Goal: Transaction & Acquisition: Purchase product/service

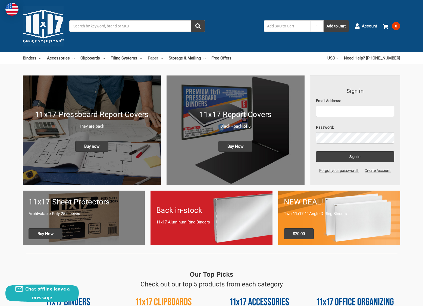
click at [156, 62] on link "Paper" at bounding box center [155, 58] width 15 height 12
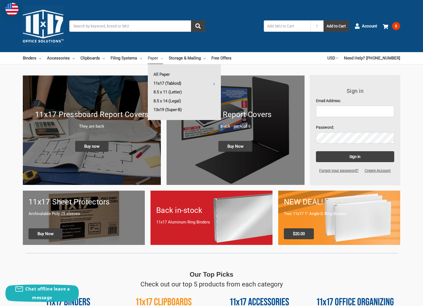
click at [161, 84] on link "11x17 (Tabloid)" at bounding box center [184, 83] width 73 height 9
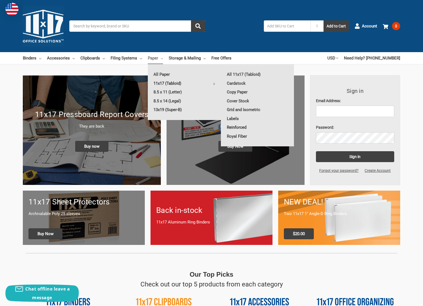
click at [247, 126] on link "Reinforced" at bounding box center [257, 127] width 73 height 9
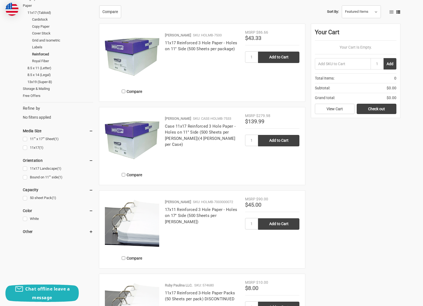
scroll to position [109, 0]
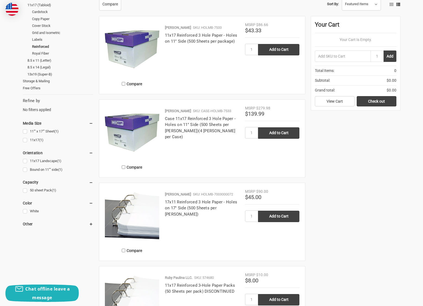
click at [298, 173] on article "Compare Holmberg SKU: CASE-HOLMB-7533 Case 11x17 Reinforced 3 Hole Paper - Hole…" at bounding box center [202, 139] width 206 height 78
click at [281, 133] on input "Add to Cart" at bounding box center [278, 132] width 41 height 11
type input "Add to Cart"
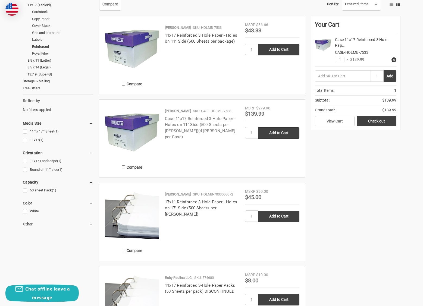
click at [191, 118] on link "Case 11x17 Reinforced 3 Hole Paper - Holes on 11'' Side (500 Sheets per [PERSON…" at bounding box center [200, 127] width 71 height 23
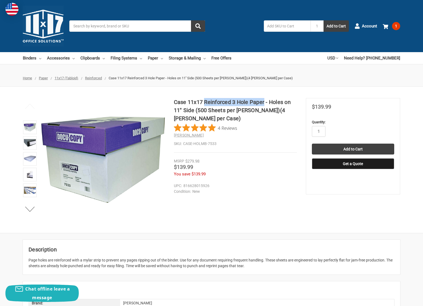
drag, startPoint x: 204, startPoint y: 100, endPoint x: 264, endPoint y: 102, distance: 59.5
click at [264, 102] on h1 "Case 11x17 Reinforced 3 Hole Paper - Holes on 11'' Side (500 Sheets per Ream)(4…" at bounding box center [235, 110] width 123 height 24
click at [153, 61] on link "Paper" at bounding box center [155, 58] width 15 height 12
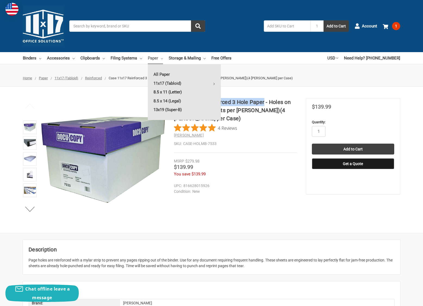
click at [174, 91] on link "8.5 x 11 (Letter)" at bounding box center [184, 92] width 73 height 9
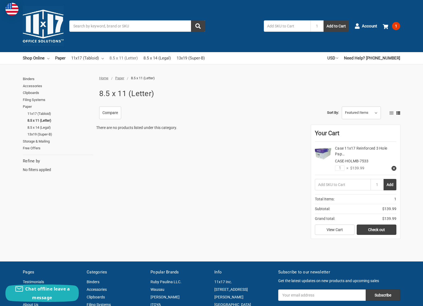
click at [122, 59] on link "8.5 x 11 (Letter)" at bounding box center [123, 58] width 28 height 12
click at [44, 120] on link "8.5 x 11 (Letter)" at bounding box center [60, 120] width 66 height 7
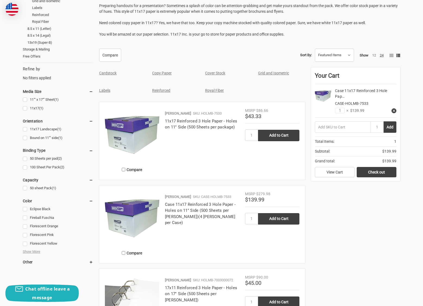
scroll to position [136, 0]
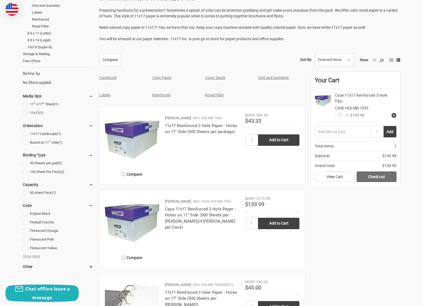
click at [372, 174] on link "Check out" at bounding box center [377, 177] width 40 height 10
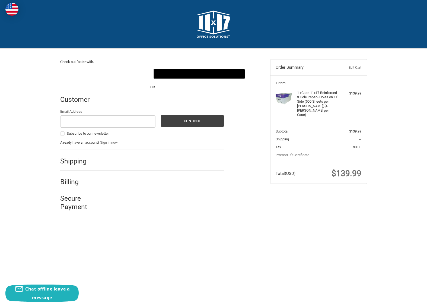
click at [104, 160] on div at bounding box center [160, 162] width 127 height 7
click at [113, 116] on input "Email Address" at bounding box center [108, 121] width 96 height 12
click at [184, 140] on p "Already have an account? Sign in now" at bounding box center [142, 142] width 164 height 5
click at [118, 122] on input "Email Address" at bounding box center [108, 121] width 96 height 12
click at [40, 122] on div "Check out faster with: @import url(//fonts.googleapis.com/css?family=Google+San…" at bounding box center [213, 133] width 427 height 168
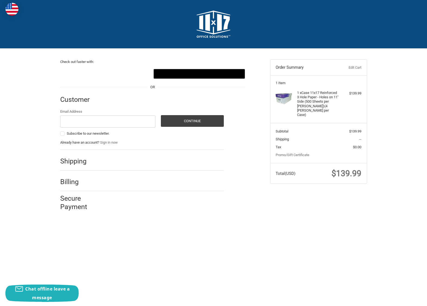
click at [43, 119] on div "Check out faster with: @import url(//fonts.googleapis.com/css?family=Google+San…" at bounding box center [213, 133] width 427 height 168
drag, startPoint x: 41, startPoint y: 96, endPoint x: 41, endPoint y: 105, distance: 8.4
click at [278, 208] on div "Check out faster with: @import url(//fonts.googleapis.com/css?family=Google+San…" at bounding box center [214, 133] width 326 height 168
click at [276, 208] on div "Check out faster with: @import url(//fonts.googleapis.com/css?family=Google+San…" at bounding box center [214, 133] width 326 height 168
click at [100, 116] on input "Email Address" at bounding box center [108, 121] width 96 height 12
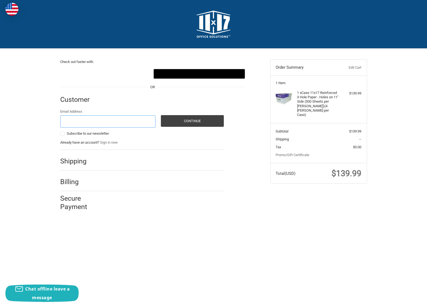
type input "ywu@andeen-hagerling.com"
click at [192, 125] on button "Continue" at bounding box center [192, 121] width 63 height 12
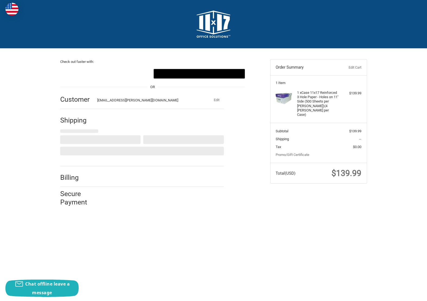
select select "US"
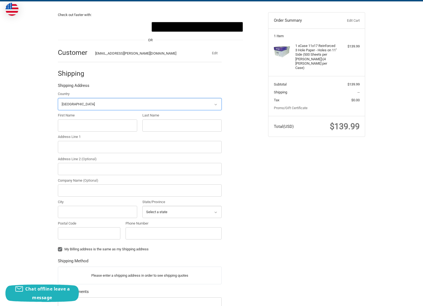
scroll to position [48, 0]
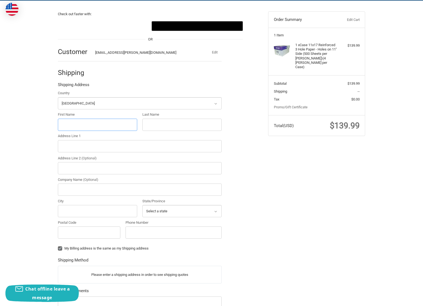
click at [108, 125] on input "First Name" at bounding box center [97, 125] width 79 height 12
type input "yeheng"
type input "wu"
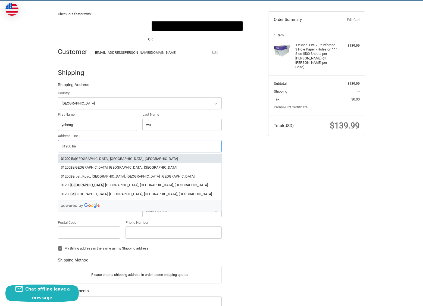
click at [105, 156] on li "31200 Ba inbridge Road, Solon, OH, USA" at bounding box center [139, 158] width 163 height 9
type input "31200 Bainbridge Road"
type input "Solon"
type input "44139"
select select "OH"
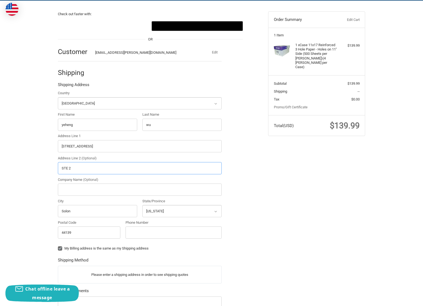
type input "STE 2"
click at [42, 165] on div "Check out faster with: @import url(//fonts.googleapis.com/css?family=Google+San…" at bounding box center [211, 191] width 423 height 380
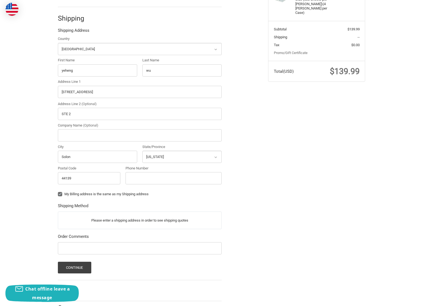
scroll to position [128, 0]
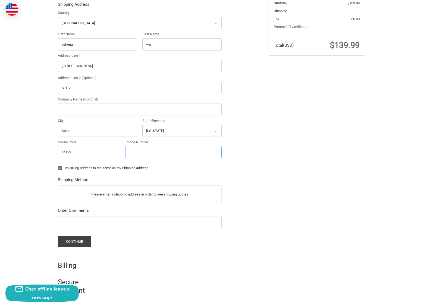
click at [152, 153] on input "Phone Number" at bounding box center [173, 152] width 96 height 12
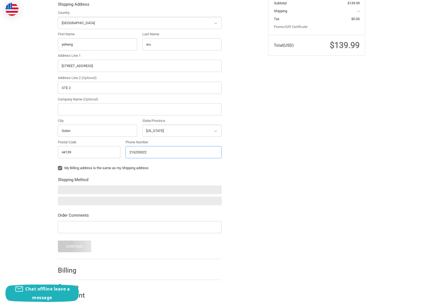
type input "2162353220"
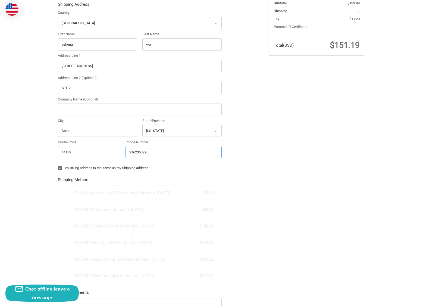
radio input "true"
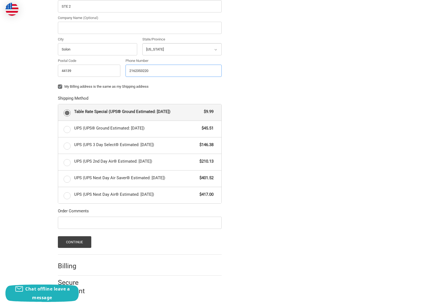
scroll to position [210, 0]
type input "2162353220"
click at [36, 208] on div "Check out faster with: @import url(//fonts.googleapis.com/css?family=Google+San…" at bounding box center [211, 69] width 423 height 462
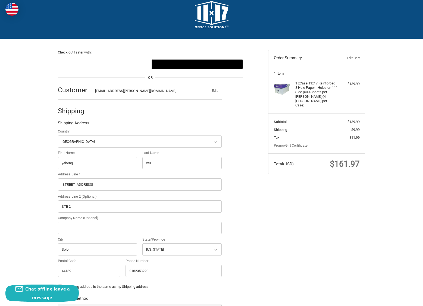
scroll to position [0, 0]
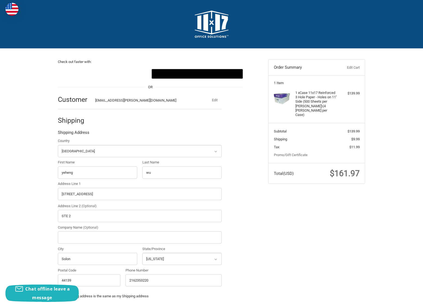
click at [304, 200] on div "Check out faster with: @import url(//fonts.googleapis.com/css?family=Google+San…" at bounding box center [212, 280] width 326 height 462
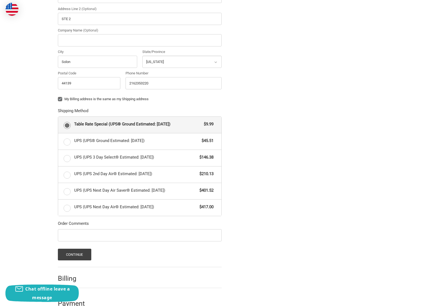
scroll to position [210, 0]
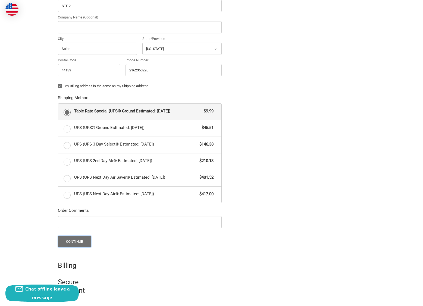
click at [84, 239] on button "Continue" at bounding box center [74, 242] width 33 height 12
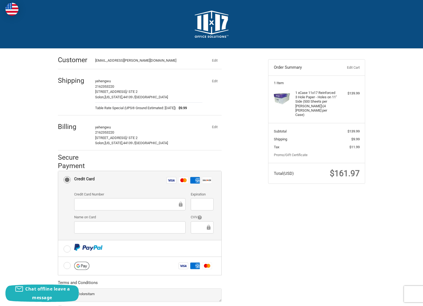
scroll to position [27, 0]
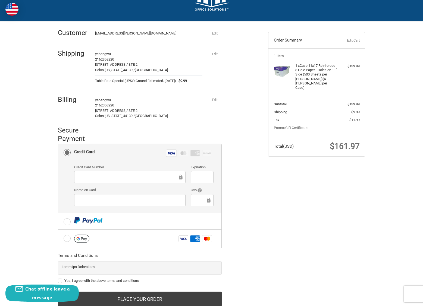
click at [197, 195] on div at bounding box center [202, 200] width 23 height 12
click at [26, 195] on div "Check out faster with: @import url(//fonts.googleapis.com/css?family=Google+San…" at bounding box center [211, 169] width 423 height 297
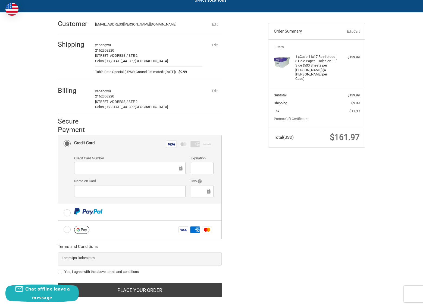
scroll to position [45, 0]
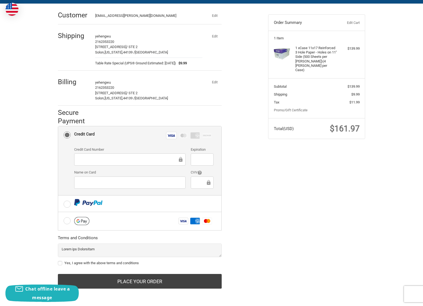
click at [59, 262] on label "Yes, I agree with the above terms and conditions" at bounding box center [140, 263] width 164 height 4
click at [58, 261] on input "Yes, I agree with the above terms and conditions" at bounding box center [58, 260] width 0 height 0
checkbox input "true"
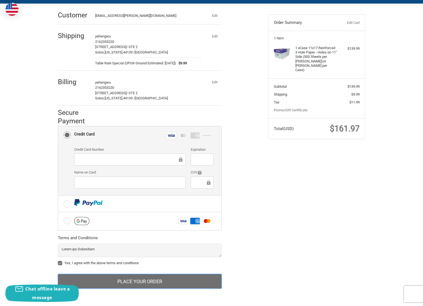
drag, startPoint x: 194, startPoint y: 280, endPoint x: 321, endPoint y: 217, distance: 141.6
click at [321, 217] on div "Check out faster with: @import url(//fonts.googleapis.com/css?family=Google+San…" at bounding box center [212, 152] width 326 height 297
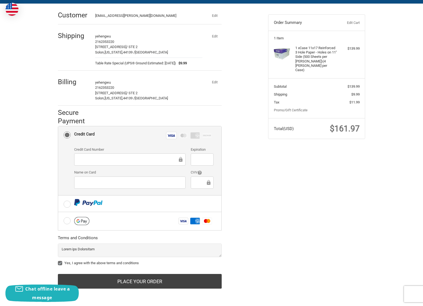
drag, startPoint x: 321, startPoint y: 217, endPoint x: 324, endPoint y: 213, distance: 5.2
click at [321, 217] on div "Check out faster with: @import url(//fonts.googleapis.com/css?family=Google+San…" at bounding box center [212, 152] width 326 height 297
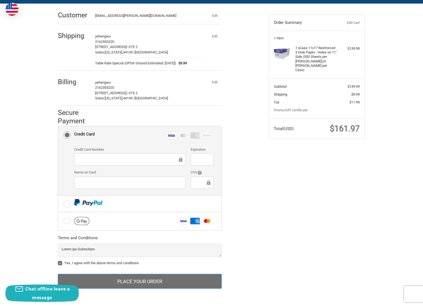
click at [148, 280] on button "Place Your Order" at bounding box center [140, 281] width 164 height 15
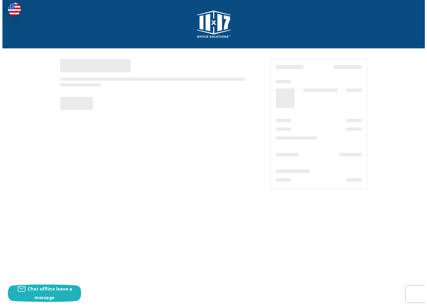
scroll to position [0, 0]
